Goal: Check status: Check status

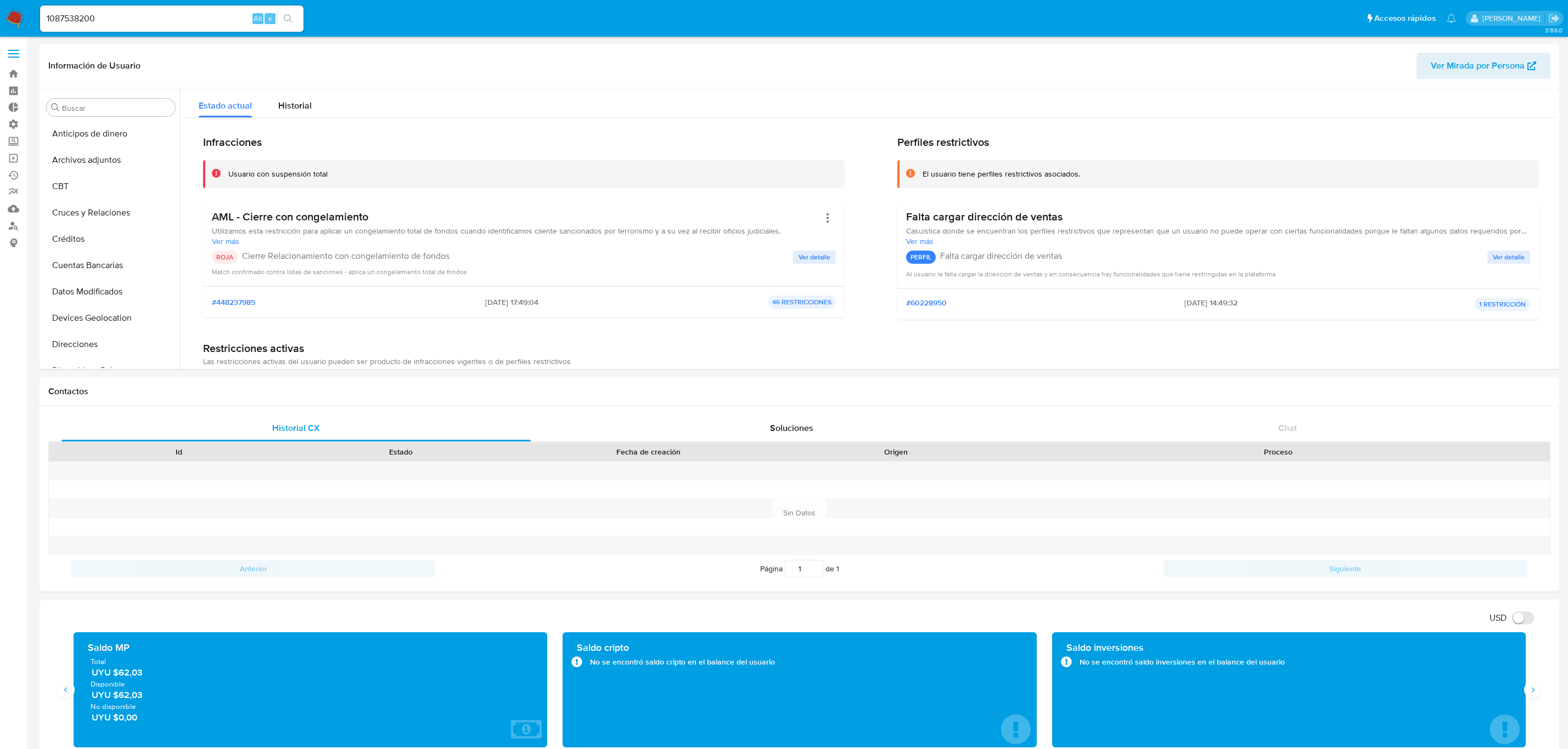
select select "10"
drag, startPoint x: 135, startPoint y: 19, endPoint x: 0, endPoint y: -34, distance: 145.0
click at [0, 0] on html "Pausado Ver notificaciones 1087538200 Alt s Accesos rápidos Presiona las siguie…" at bounding box center [784, 708] width 1568 height 1416
paste input "2636537843"
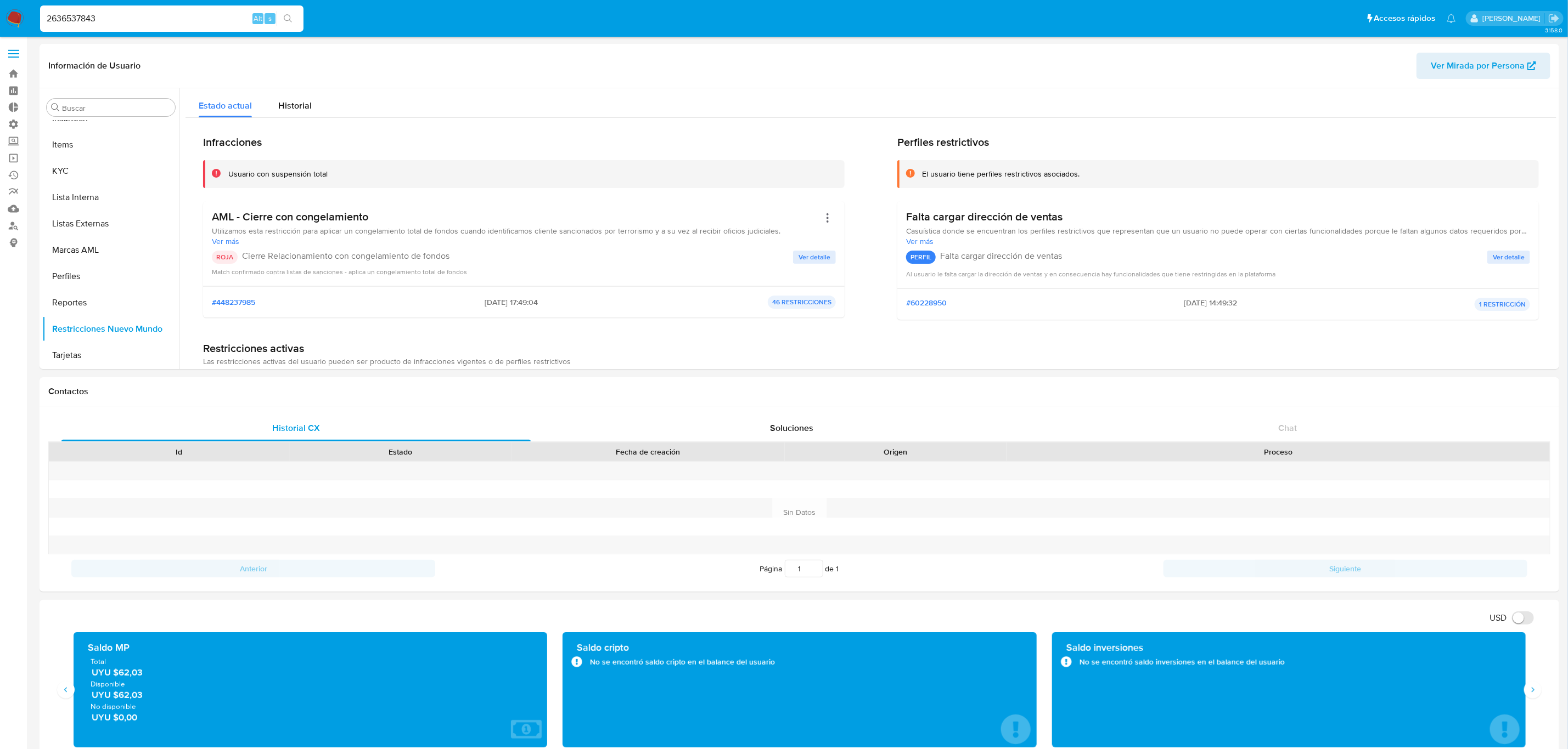
type input "2636537843"
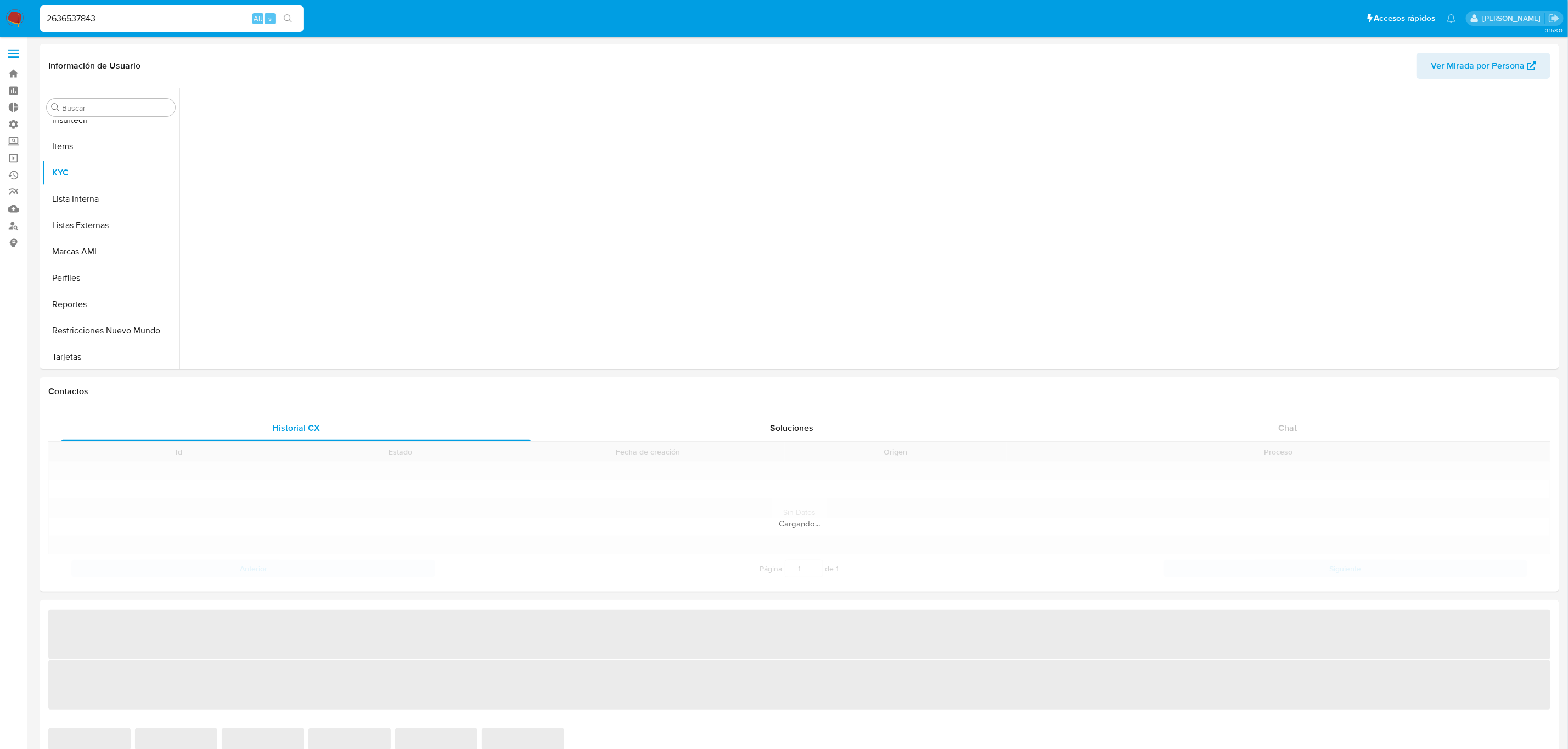
scroll to position [489, 0]
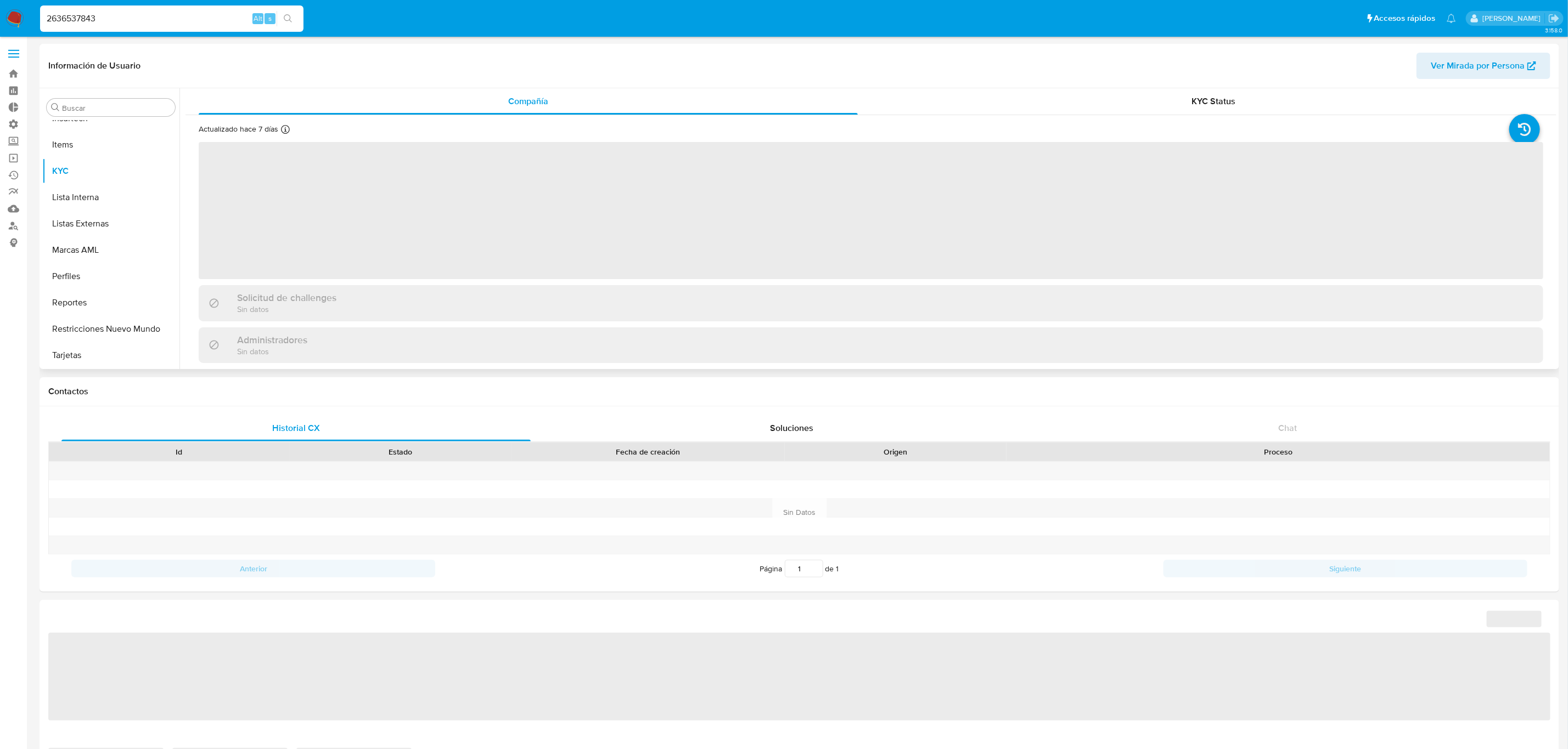
select select "10"
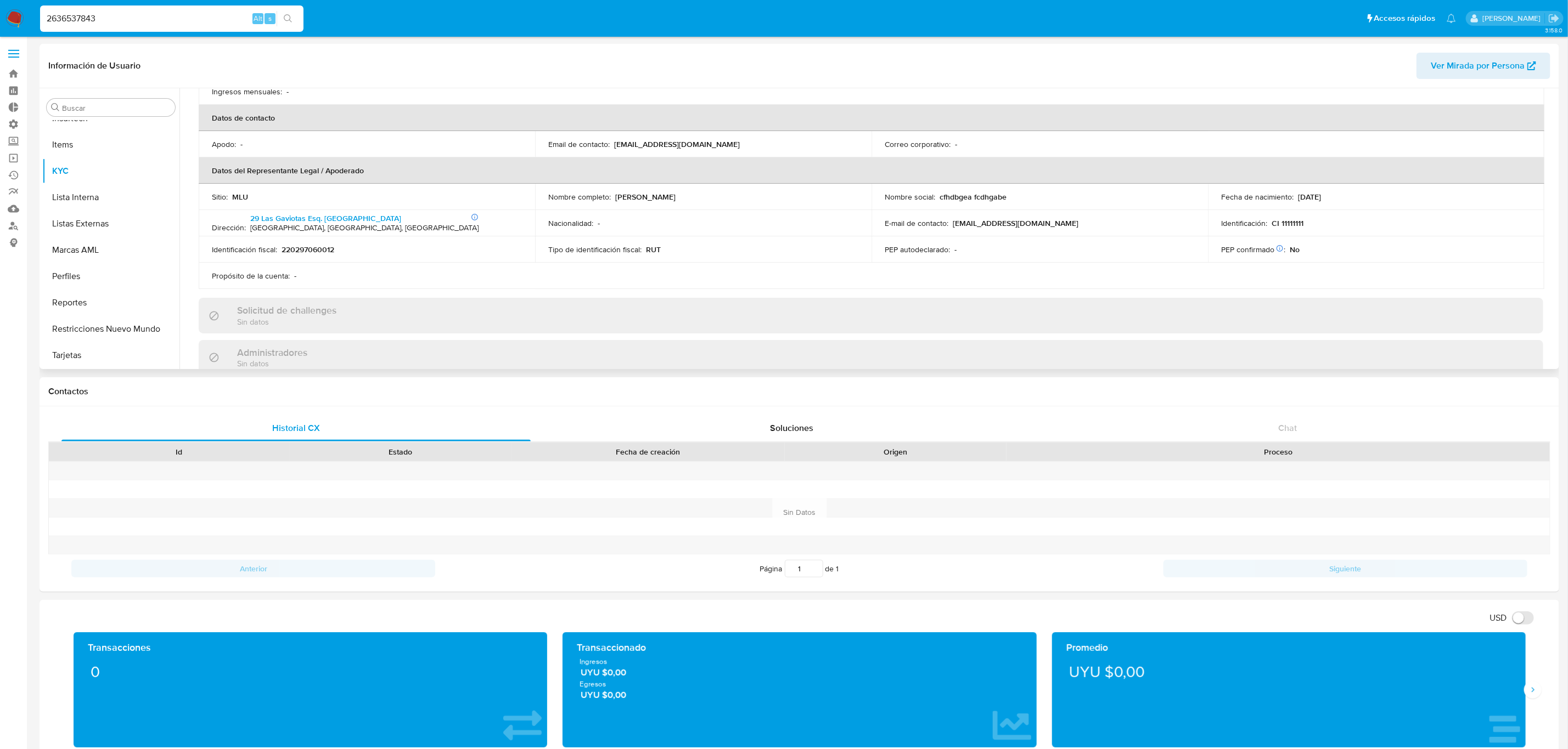
scroll to position [0, 0]
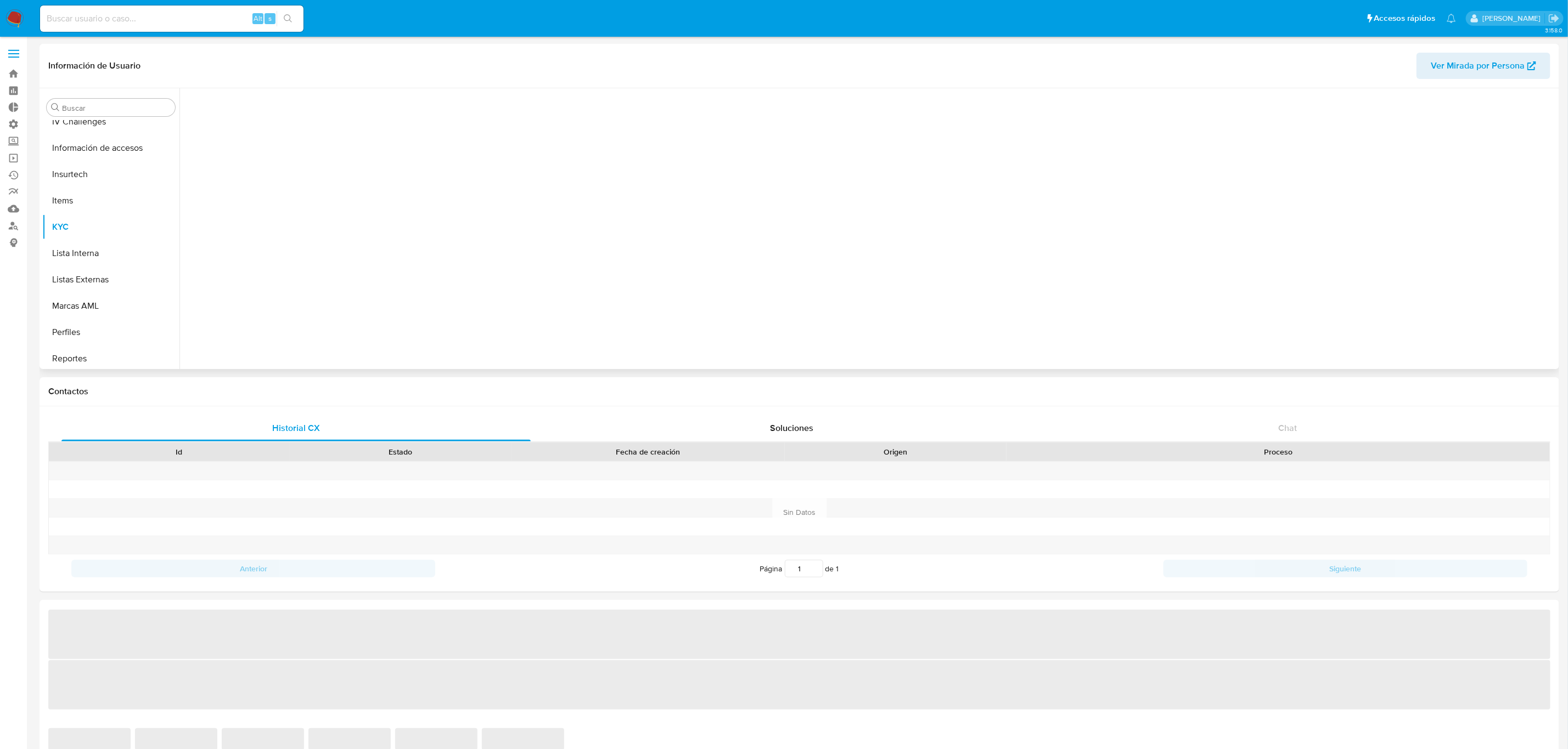
scroll to position [489, 0]
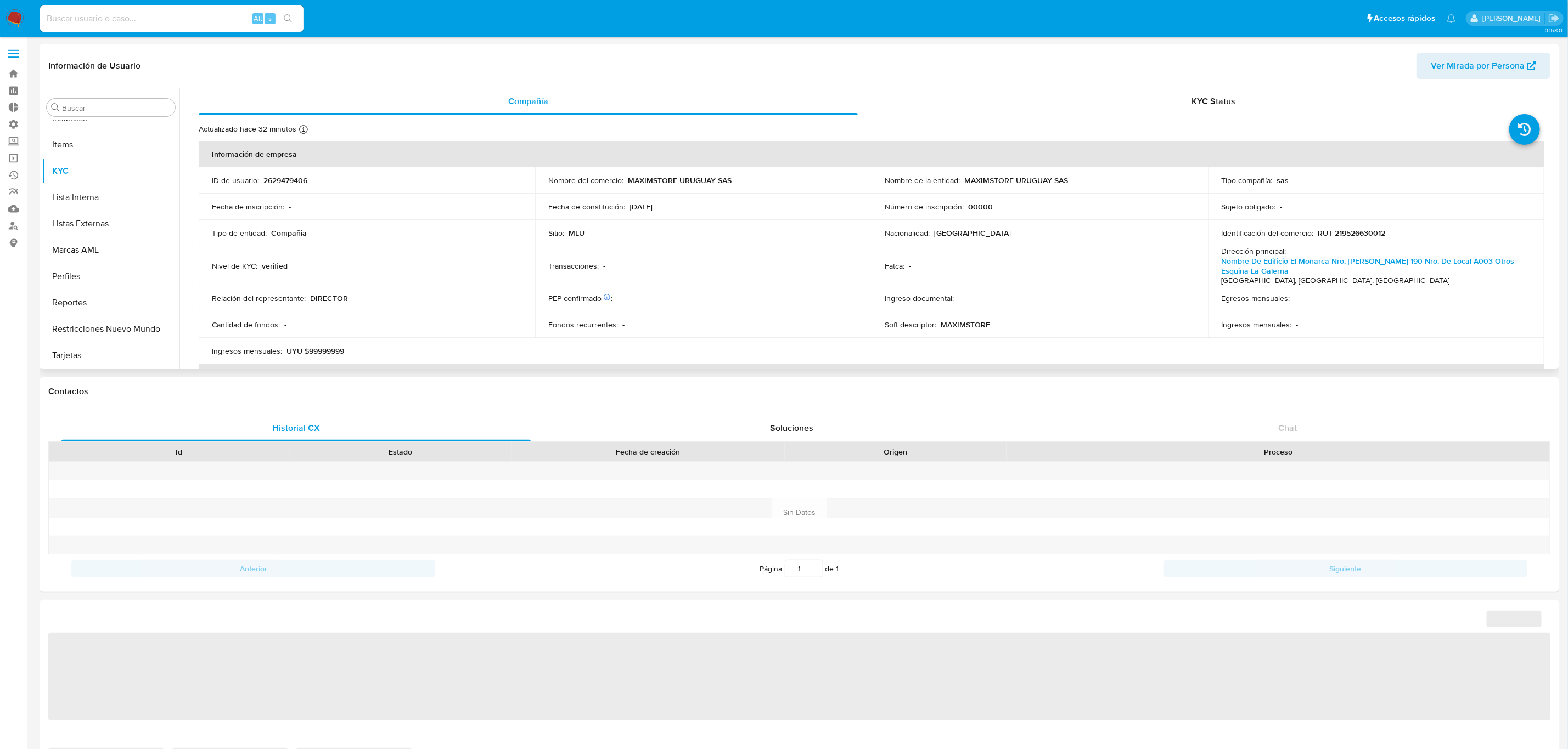
select select "10"
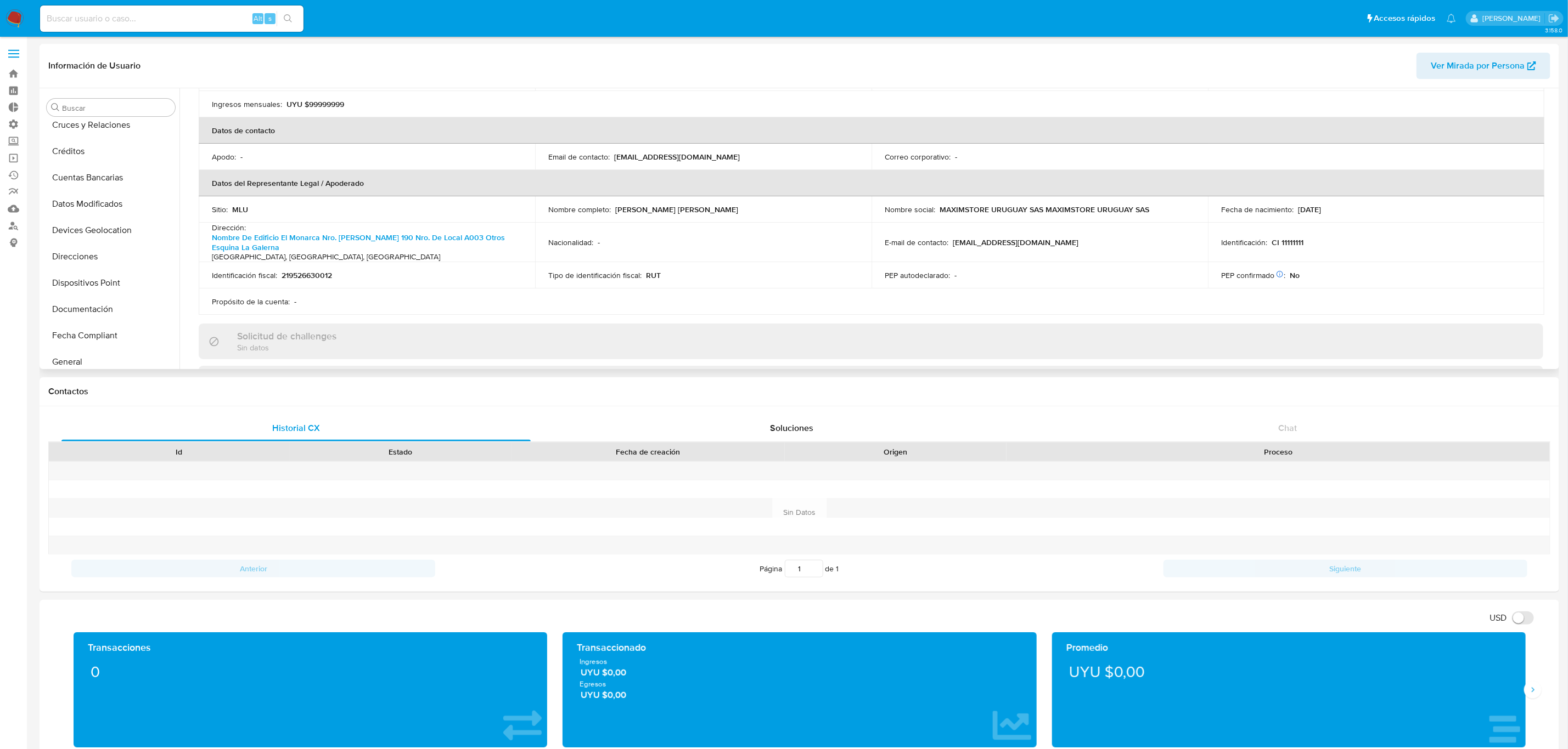
scroll to position [247, 0]
click at [81, 198] on button "General" at bounding box center [106, 203] width 128 height 26
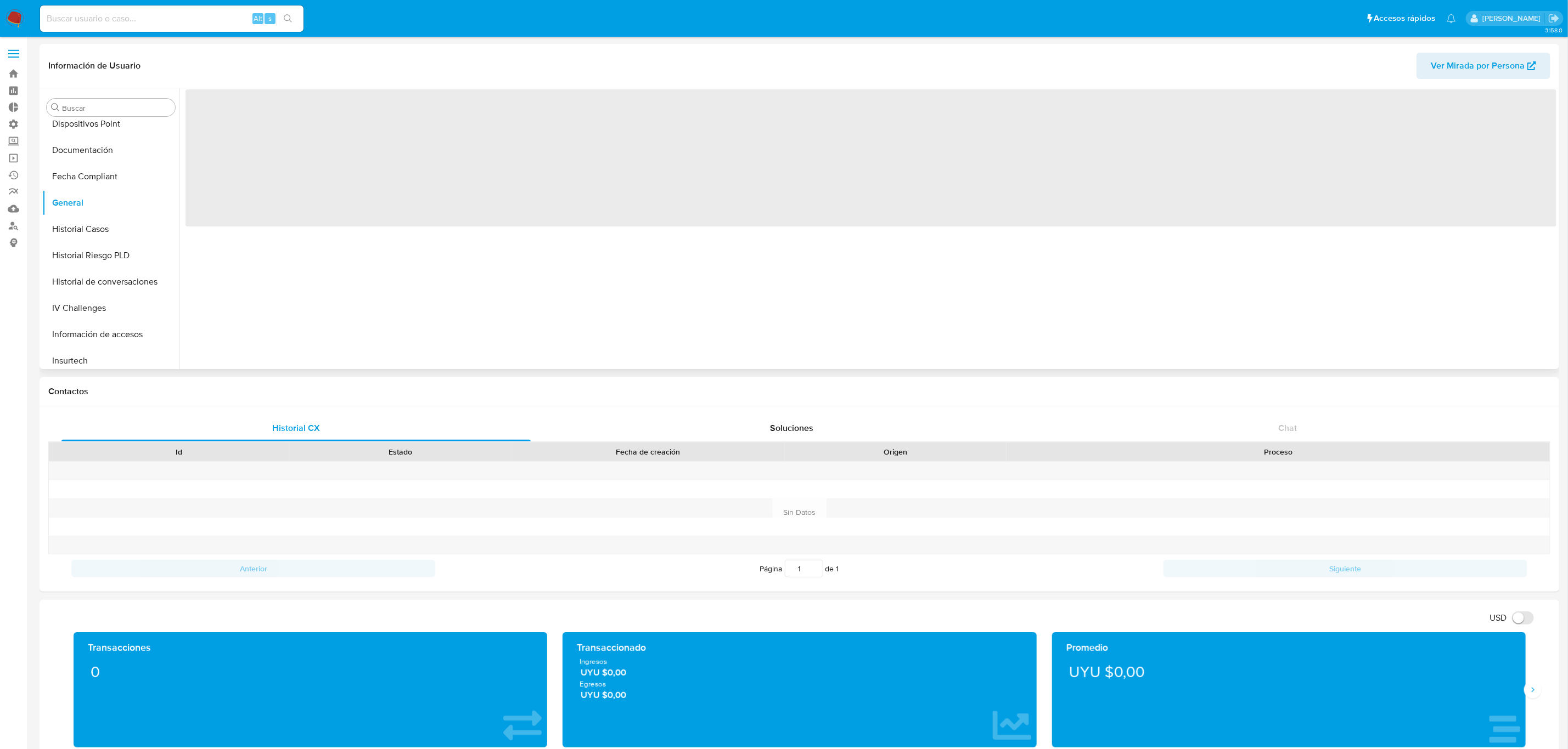
scroll to position [0, 0]
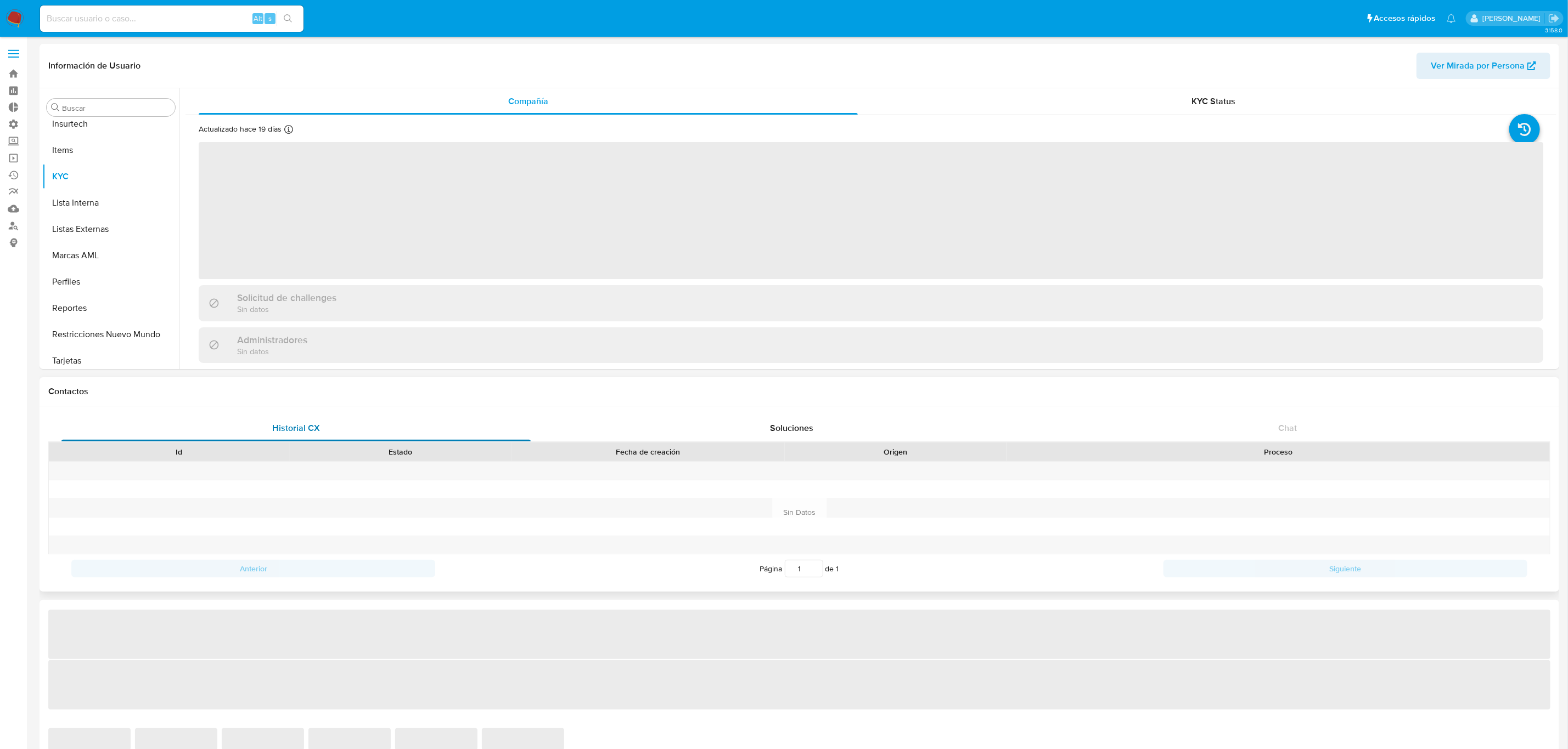
scroll to position [489, 0]
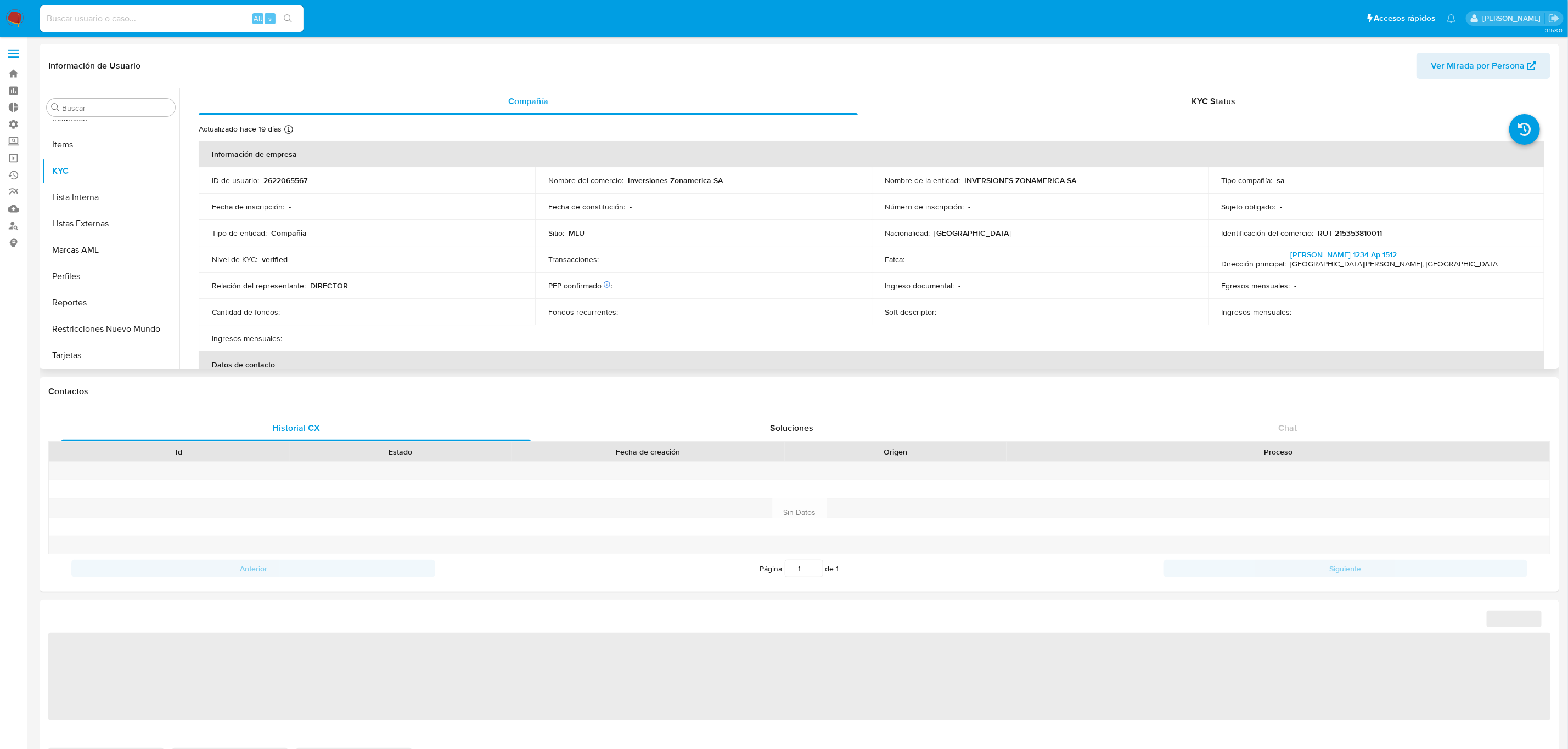
select select "10"
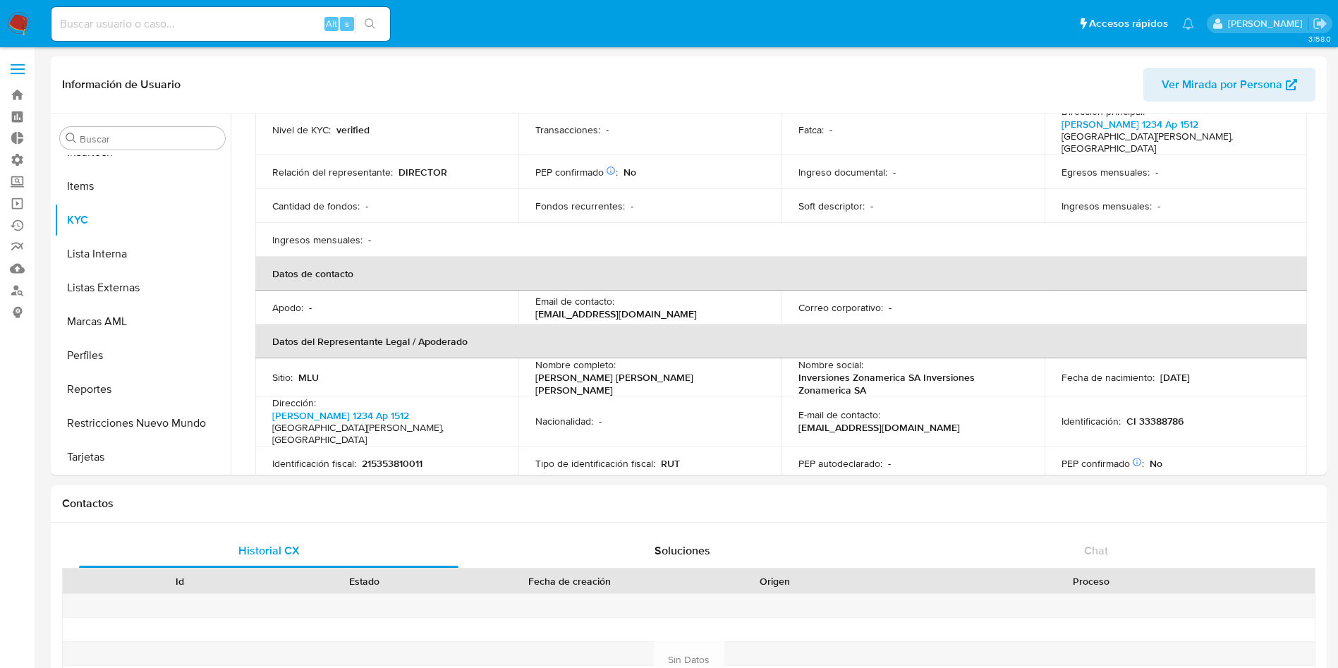
scroll to position [212, 0]
